Goal: Check status: Check status

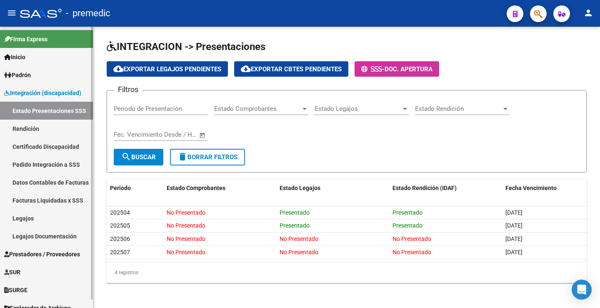
click at [27, 124] on link "Rendición" at bounding box center [46, 129] width 93 height 18
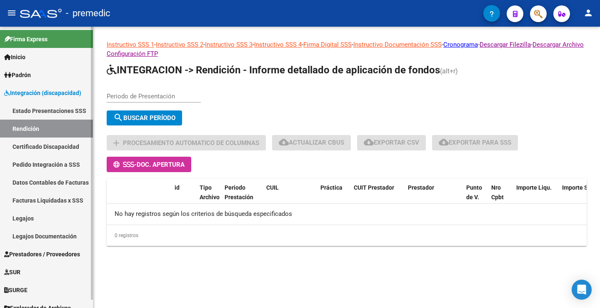
click at [43, 111] on link "Estado Presentaciones SSS" at bounding box center [46, 111] width 93 height 18
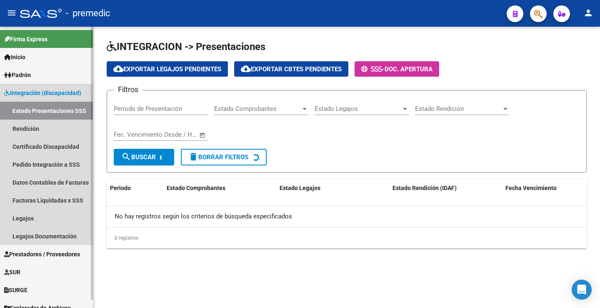
click at [35, 95] on span "Integración (discapacidad)" at bounding box center [42, 92] width 77 height 9
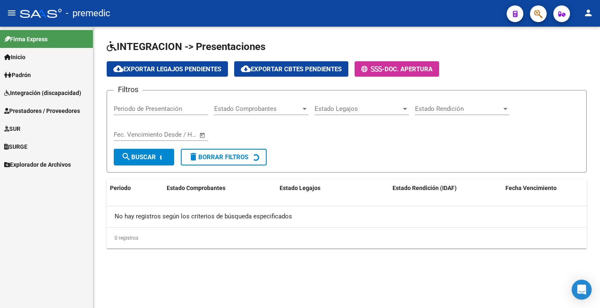
click at [36, 96] on span "Integración (discapacidad)" at bounding box center [42, 92] width 77 height 9
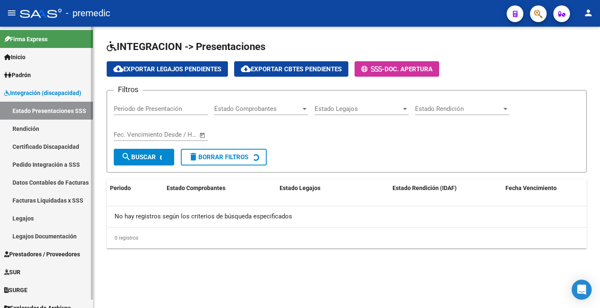
click at [35, 111] on link "Estado Presentaciones SSS" at bounding box center [46, 111] width 93 height 18
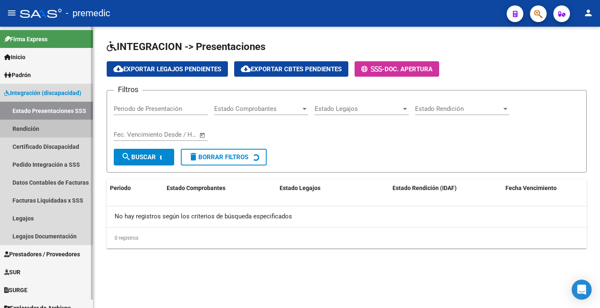
click at [31, 127] on link "Rendición" at bounding box center [46, 129] width 93 height 18
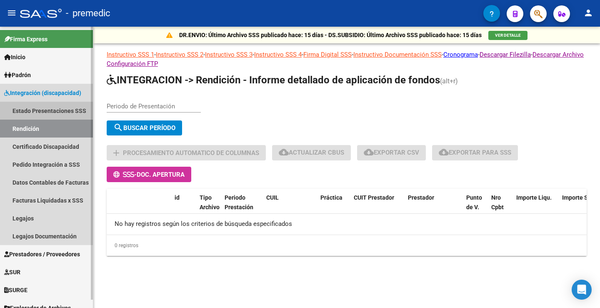
click at [63, 113] on link "Estado Presentaciones SSS" at bounding box center [46, 111] width 93 height 18
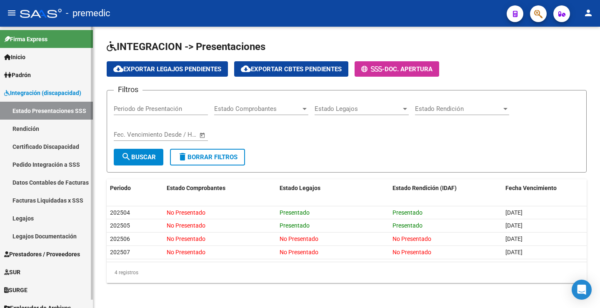
click at [15, 130] on link "Rendición" at bounding box center [46, 129] width 93 height 18
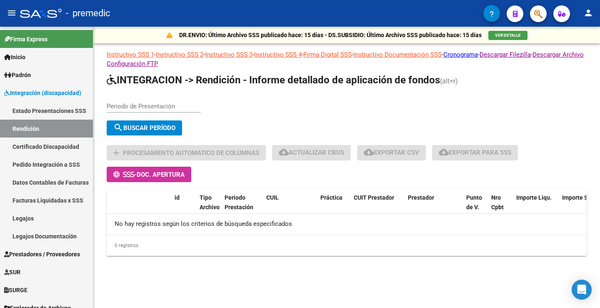
click at [170, 94] on app-list-header "INTEGRACION -> Rendición - Informe detallado de aplicación de fondos (alt+r) Pe…" at bounding box center [347, 127] width 480 height 109
click at [165, 102] on input "Periodo de Presentación" at bounding box center [154, 105] width 94 height 7
type input "202506"
click at [155, 128] on span "search Buscar Período" at bounding box center [144, 127] width 62 height 7
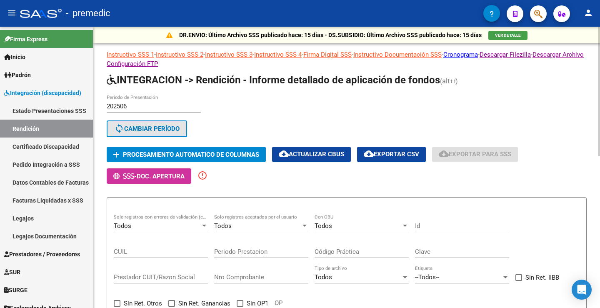
click at [130, 127] on span "sync Cambiar Período" at bounding box center [146, 128] width 65 height 7
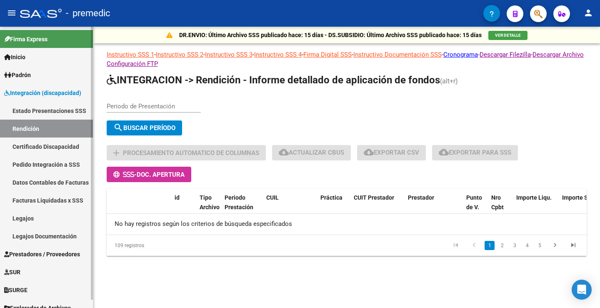
click at [36, 108] on link "Estado Presentaciones SSS" at bounding box center [46, 111] width 93 height 18
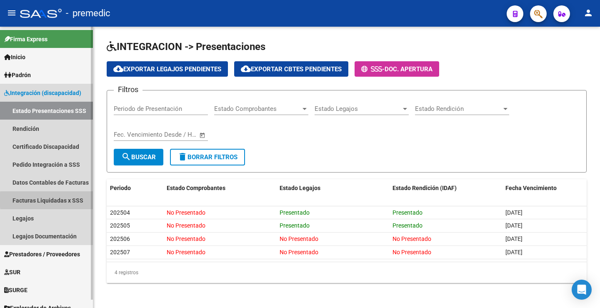
click at [68, 200] on link "Facturas Liquidadas x SSS" at bounding box center [46, 200] width 93 height 18
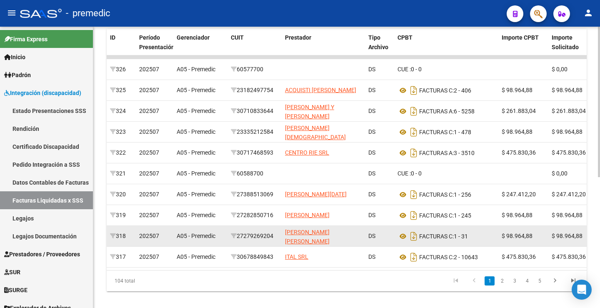
scroll to position [245, 0]
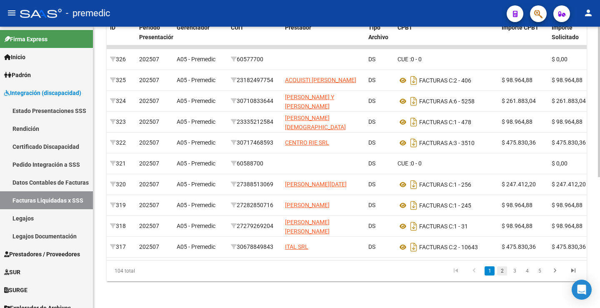
click at [500, 270] on link "2" at bounding box center [502, 270] width 10 height 9
